Goal: Task Accomplishment & Management: Manage account settings

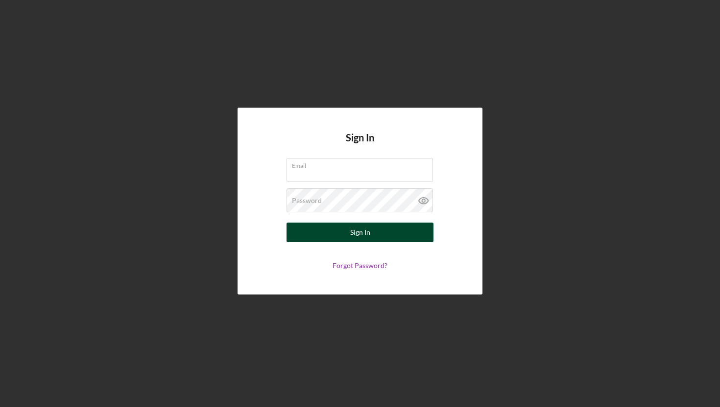
type input "[EMAIL_ADDRESS][DOMAIN_NAME]"
click at [358, 232] on div "Sign In" at bounding box center [360, 233] width 20 height 20
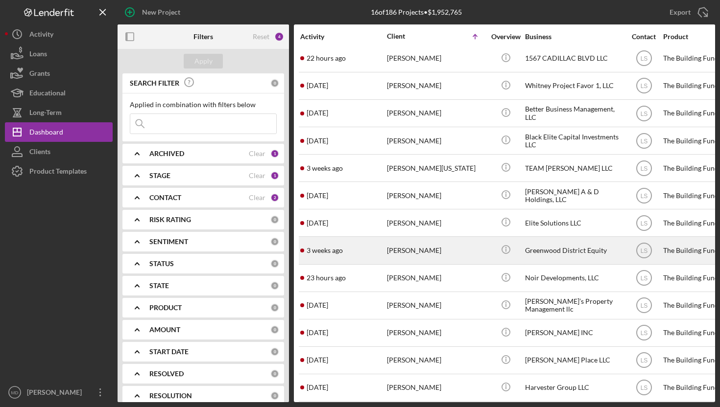
scroll to position [87, 0]
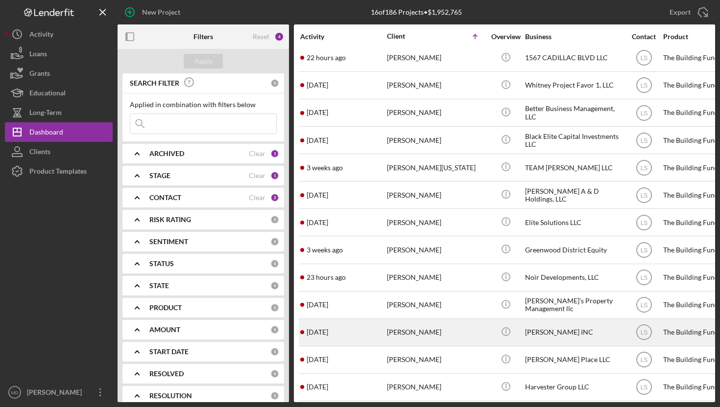
click at [428, 332] on div "Michael Radney" at bounding box center [436, 333] width 98 height 26
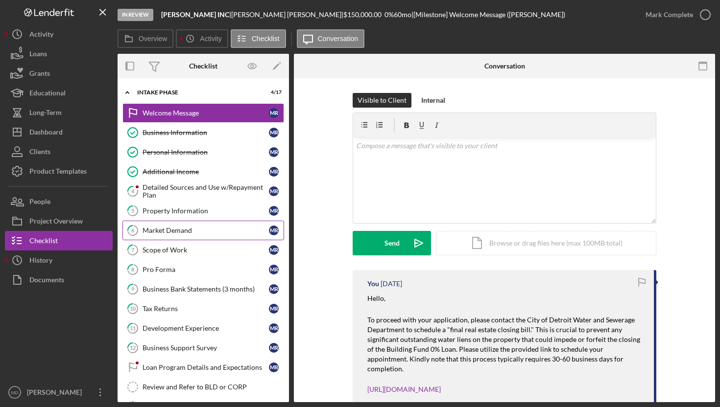
click at [197, 232] on div "Market Demand" at bounding box center [205, 231] width 126 height 8
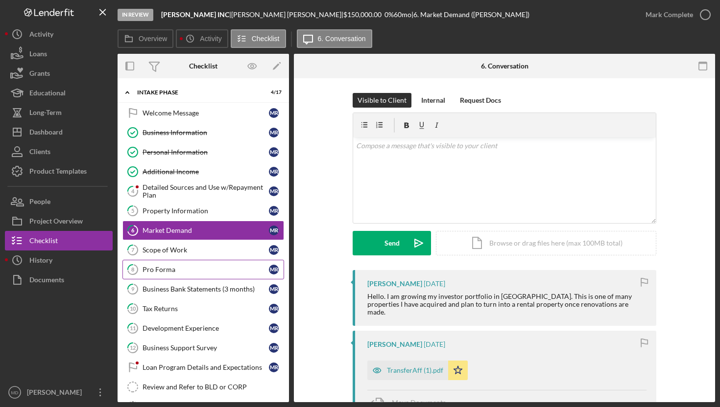
click at [218, 272] on div "Pro Forma" at bounding box center [205, 270] width 126 height 8
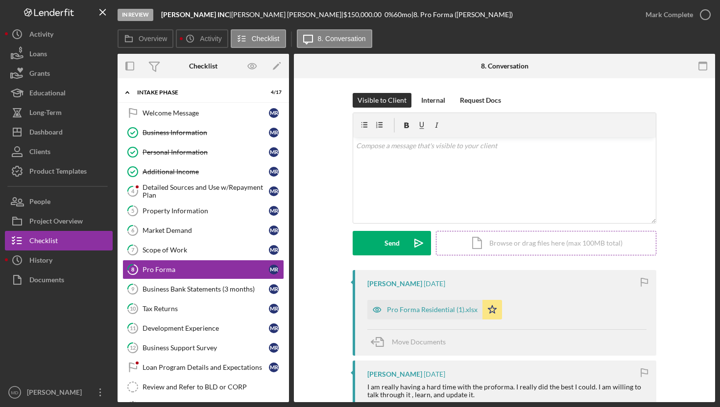
click at [488, 242] on div "Icon/Document Browse or drag files here (max 100MB total) Tap to choose files o…" at bounding box center [546, 243] width 220 height 24
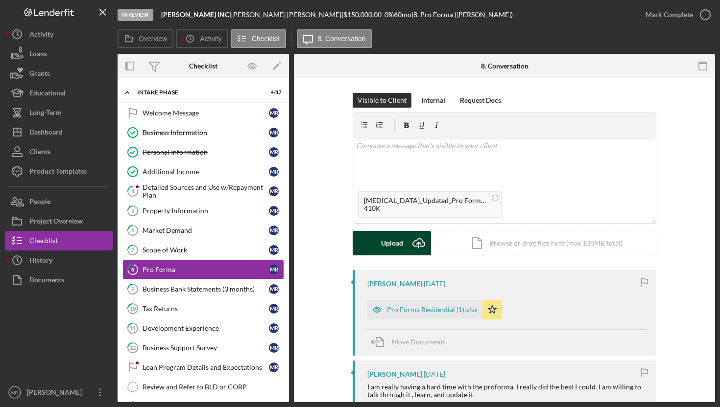
click at [392, 246] on div "Upload" at bounding box center [392, 243] width 22 height 24
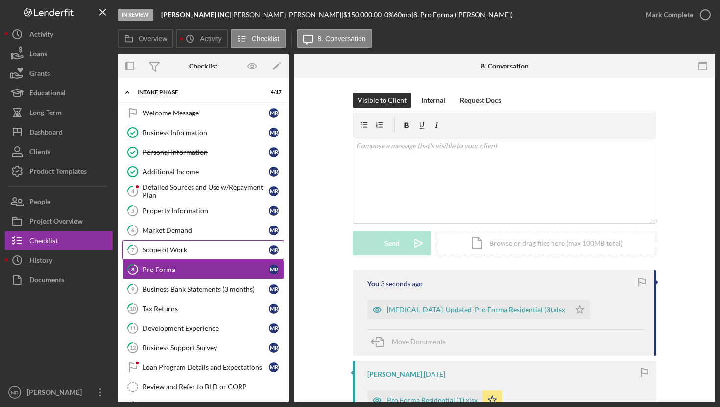
click at [216, 256] on link "7 Scope of Work M R" at bounding box center [203, 250] width 162 height 20
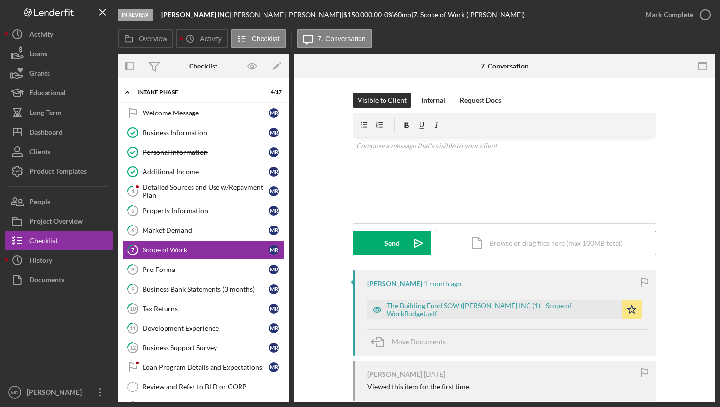
click at [479, 236] on div "Icon/Document Browse or drag files here (max 100MB total) Tap to choose files o…" at bounding box center [546, 243] width 220 height 24
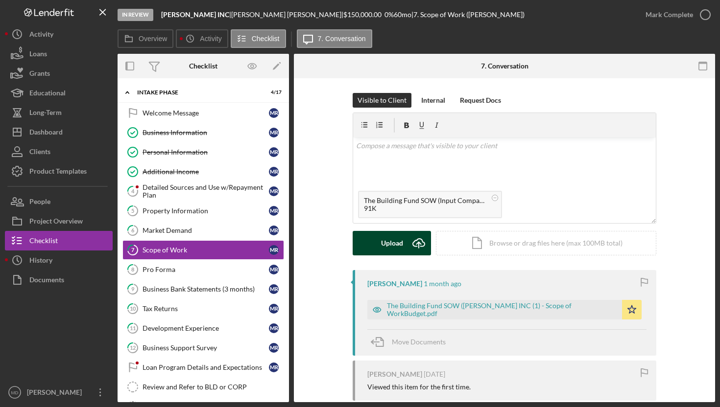
click at [397, 247] on div "Upload" at bounding box center [392, 243] width 22 height 24
